Goal: Share content

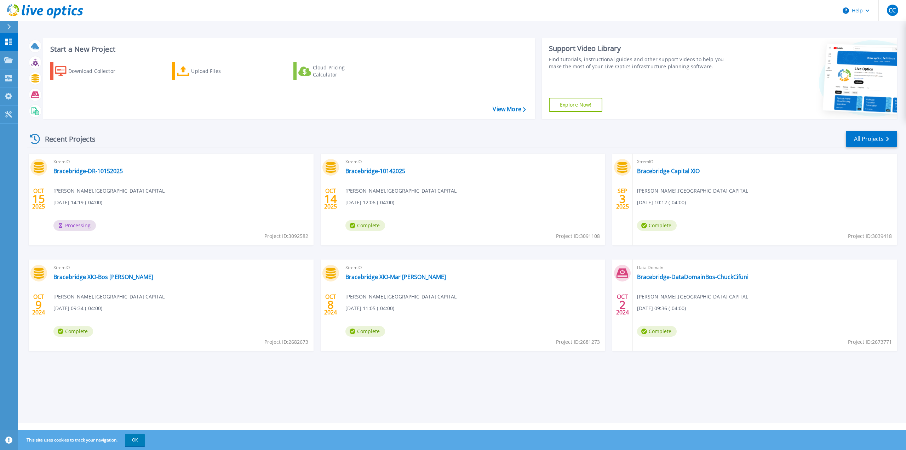
click at [225, 175] on div "XtremIO Bracebridge-DR-10152025 Chuck Cifuni , BRACEBRIDGE CAPITAL 10/15/2025, …" at bounding box center [181, 200] width 264 height 92
click at [105, 170] on link "Bracebridge-DR-10152025" at bounding box center [87, 170] width 69 height 7
drag, startPoint x: 84, startPoint y: 171, endPoint x: 128, endPoint y: 174, distance: 44.1
click at [84, 171] on link "Bracebridge-DR-10152025" at bounding box center [87, 170] width 69 height 7
click at [172, 204] on div "XtremIO Bracebridge-DR-10152025 Chuck Cifuni , BRACEBRIDGE CAPITAL 10/15/2025, …" at bounding box center [181, 200] width 264 height 92
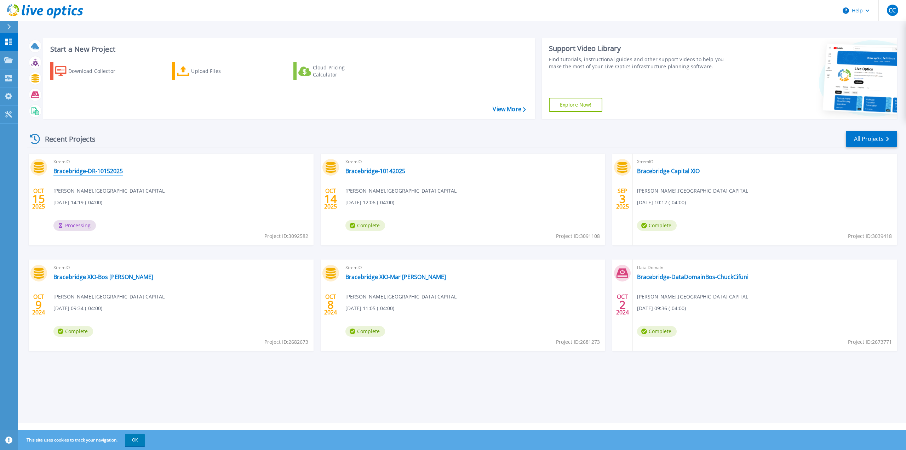
click at [94, 169] on link "Bracebridge-DR-10152025" at bounding box center [87, 170] width 69 height 7
click at [103, 170] on link "Bracebridge-DR-10152025" at bounding box center [87, 170] width 69 height 7
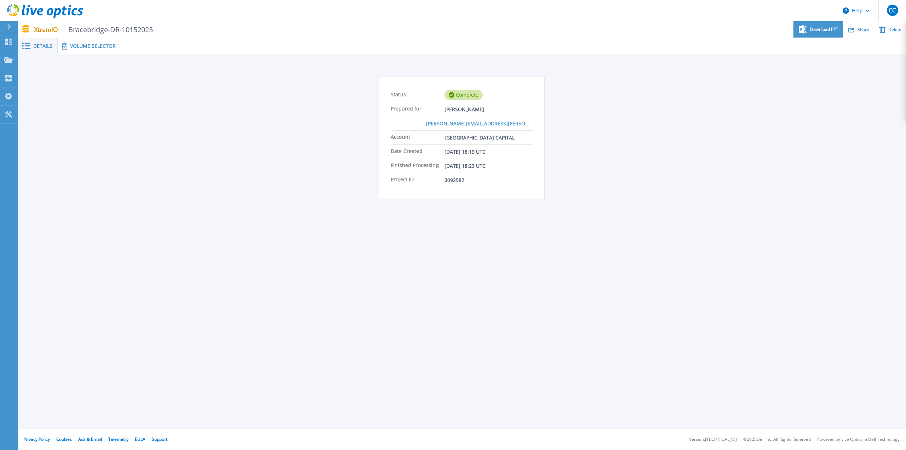
click at [829, 33] on div "Download PPT" at bounding box center [818, 29] width 49 height 17
click at [857, 31] on div "Share" at bounding box center [858, 29] width 30 height 17
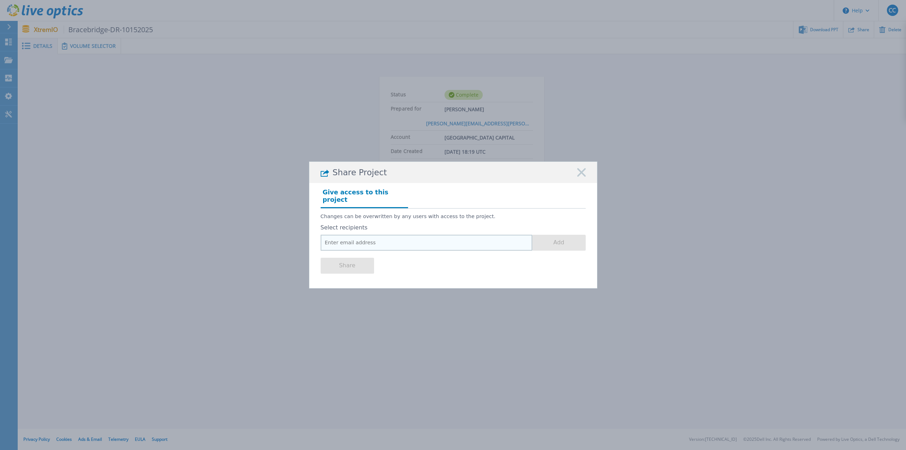
click at [338, 236] on input "email" at bounding box center [427, 243] width 212 height 16
type input "p"
click at [383, 240] on input "email" at bounding box center [427, 243] width 212 height 16
paste input "[EMAIL_ADDRESS][DOMAIN_NAME]"
type input "[EMAIL_ADDRESS][DOMAIN_NAME]"
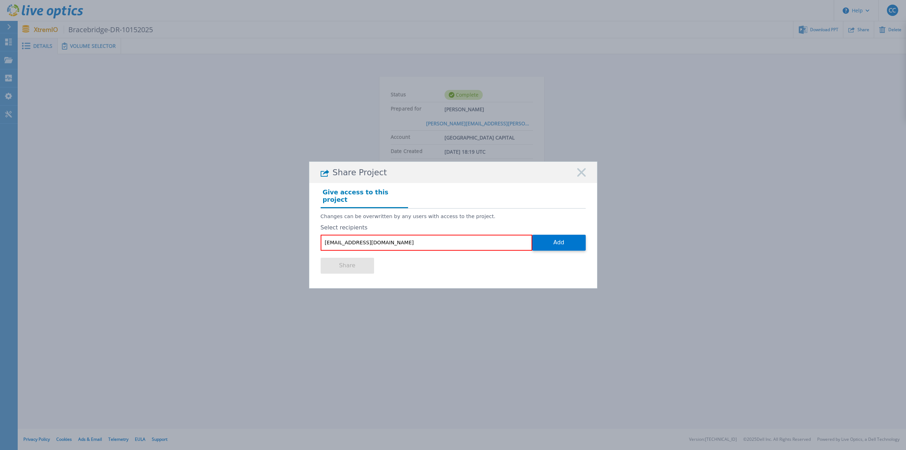
drag, startPoint x: 560, startPoint y: 241, endPoint x: 487, endPoint y: 240, distance: 73.6
click at [558, 241] on button "Add" at bounding box center [558, 243] width 53 height 16
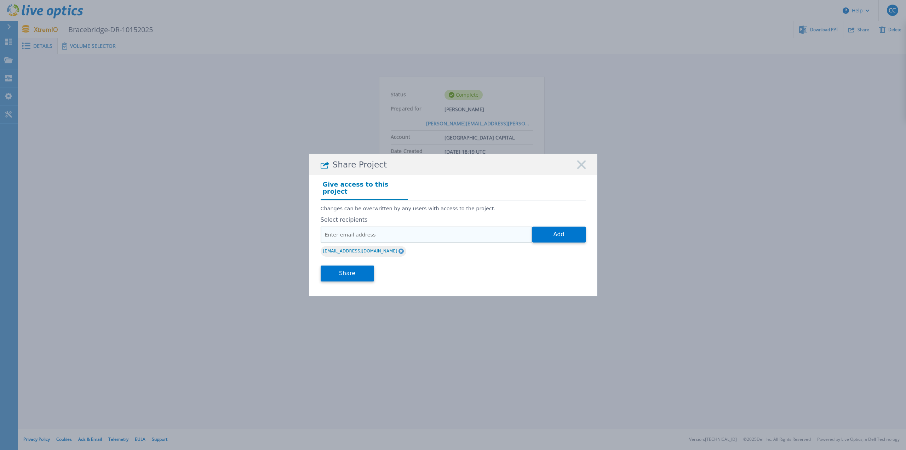
click at [389, 234] on input "email" at bounding box center [427, 235] width 212 height 16
paste input "[PERSON_NAME][EMAIL_ADDRESS][PERSON_NAME][DOMAIN_NAME]"
type input "[PERSON_NAME][EMAIL_ADDRESS][PERSON_NAME][DOMAIN_NAME]"
click at [574, 233] on button "Add" at bounding box center [558, 235] width 53 height 16
click at [359, 271] on button "Share" at bounding box center [347, 273] width 53 height 16
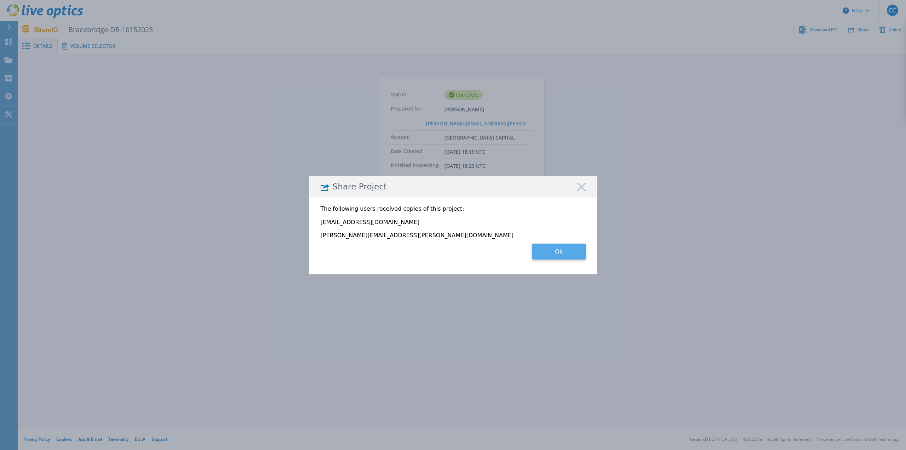
click at [570, 252] on button "Ok" at bounding box center [558, 252] width 53 height 16
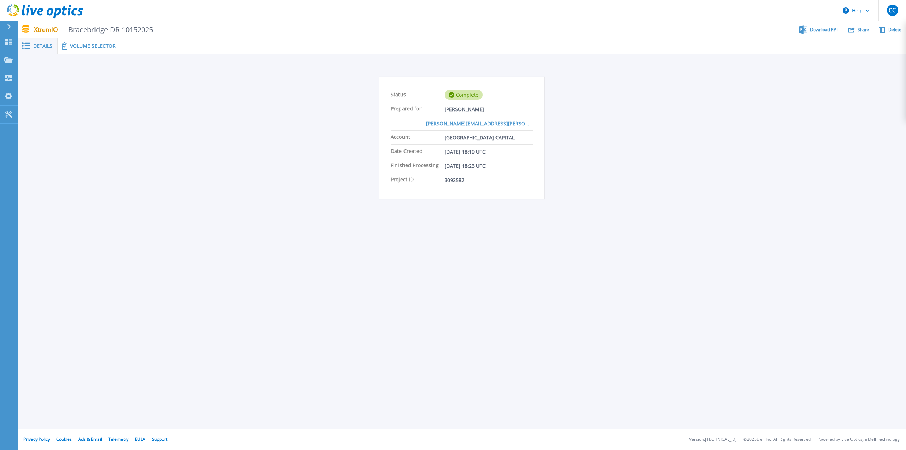
click at [9, 26] on icon at bounding box center [9, 27] width 4 height 6
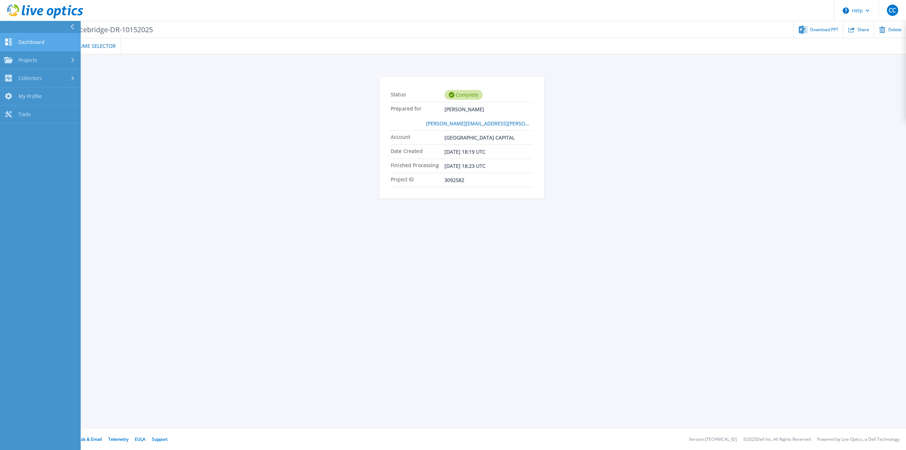
click at [33, 40] on span "Dashboard" at bounding box center [31, 42] width 26 height 6
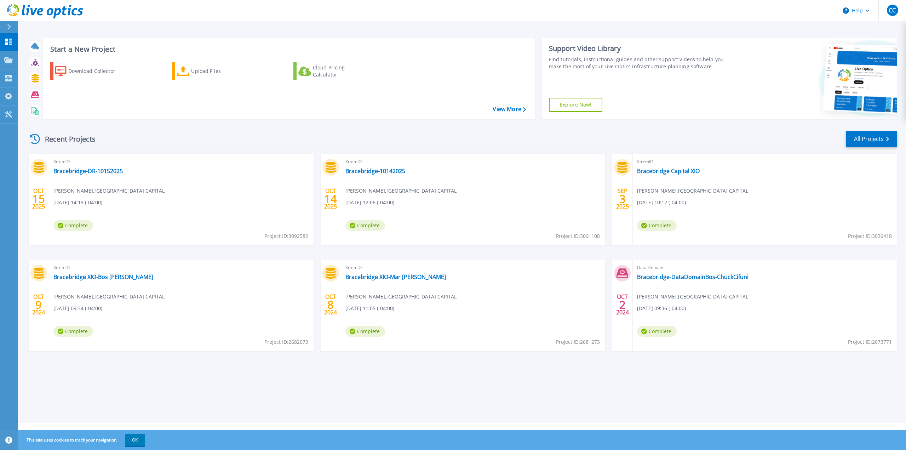
click at [10, 27] on icon at bounding box center [9, 27] width 4 height 6
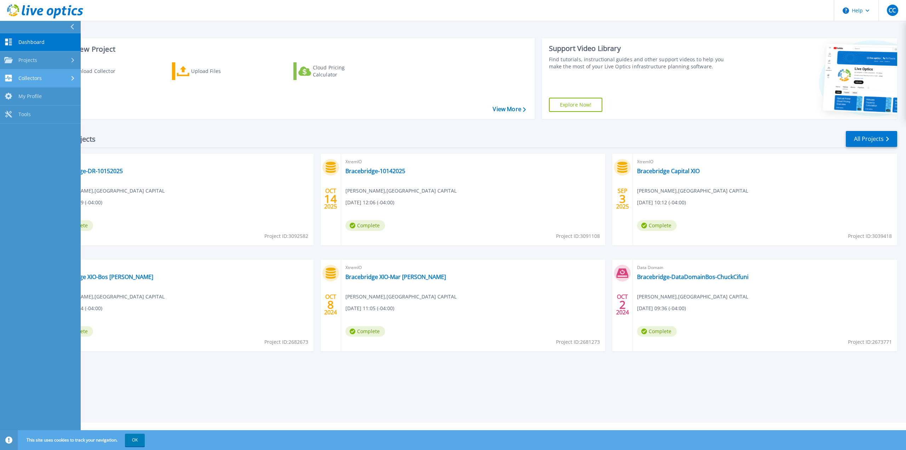
click at [30, 77] on span "Collectors" at bounding box center [29, 78] width 23 height 6
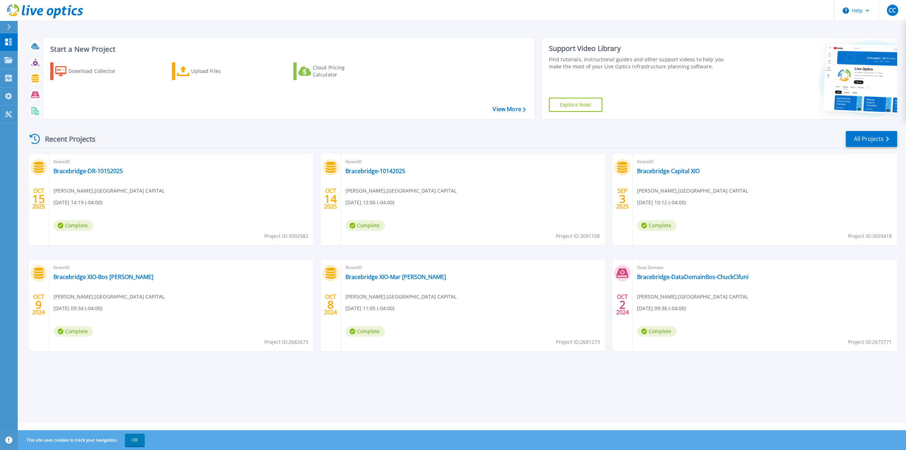
click at [211, 131] on div "Recent Projects All Projects" at bounding box center [462, 139] width 870 height 18
